Goal: Information Seeking & Learning: Understand process/instructions

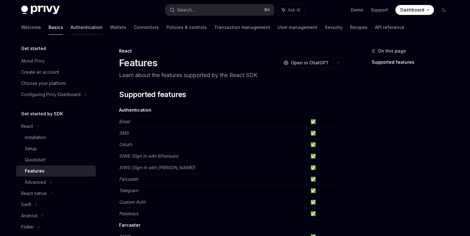
click at [71, 26] on link "Authentication" at bounding box center [87, 27] width 32 height 15
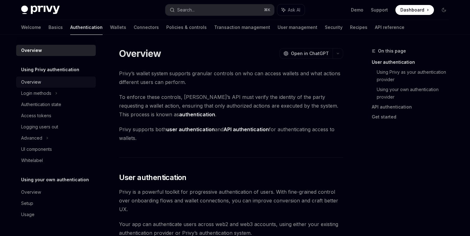
click at [36, 82] on div "Overview" at bounding box center [31, 81] width 20 height 7
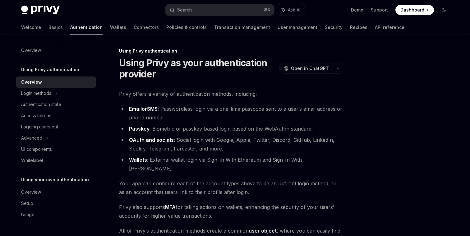
scroll to position [133, 0]
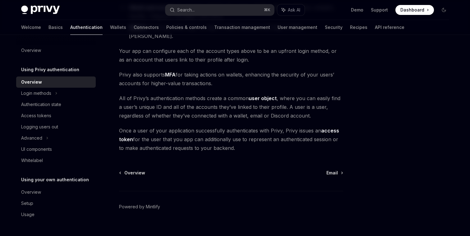
click at [262, 235] on footer "Powered by Mintlify" at bounding box center [231, 218] width 224 height 54
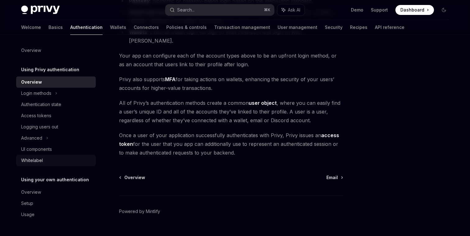
scroll to position [126, 0]
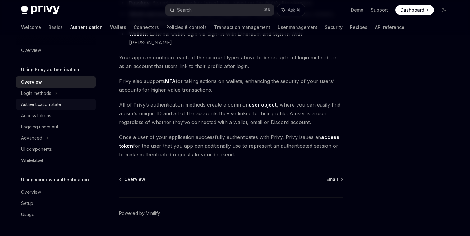
click at [63, 103] on div "Authentication state" at bounding box center [56, 104] width 71 height 7
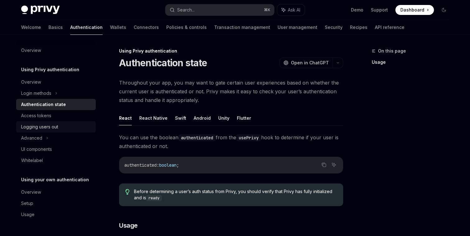
click at [66, 127] on div "Logging users out" at bounding box center [56, 126] width 71 height 7
type textarea "*"
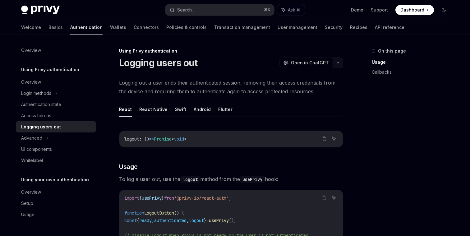
click at [337, 64] on icon "button" at bounding box center [337, 63] width 7 height 2
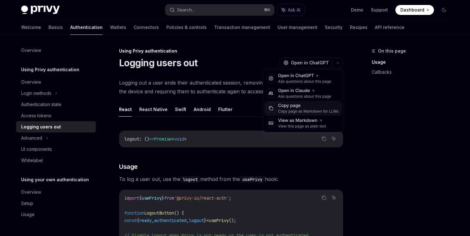
click at [293, 107] on div "Copy page" at bounding box center [308, 106] width 61 height 6
